Goal: Navigation & Orientation: Locate item on page

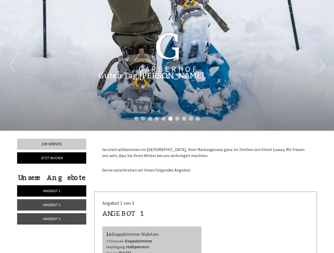
click at [167, 126] on div "Previous Next 1 2 3 4 5 6 7 8 9 10" at bounding box center [167, 65] width 334 height 131
click at [136, 118] on li "1" at bounding box center [136, 118] width 4 height 4
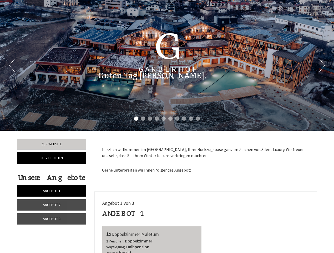
click at [143, 118] on li "2" at bounding box center [143, 118] width 4 height 4
click at [150, 118] on li "3" at bounding box center [150, 118] width 4 height 4
click at [157, 118] on li "4" at bounding box center [157, 118] width 4 height 4
click at [164, 118] on li "5" at bounding box center [164, 118] width 4 height 4
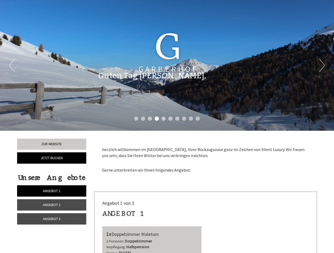
click at [171, 118] on li "6" at bounding box center [170, 118] width 4 height 4
click at [177, 118] on li "7" at bounding box center [177, 118] width 4 height 4
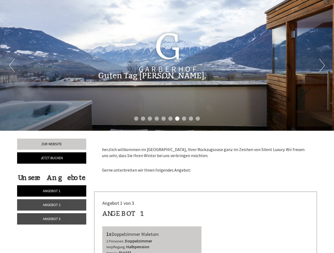
click at [184, 118] on li "8" at bounding box center [184, 118] width 4 height 4
click at [191, 118] on li "9" at bounding box center [191, 118] width 4 height 4
